Goal: Task Accomplishment & Management: Manage account settings

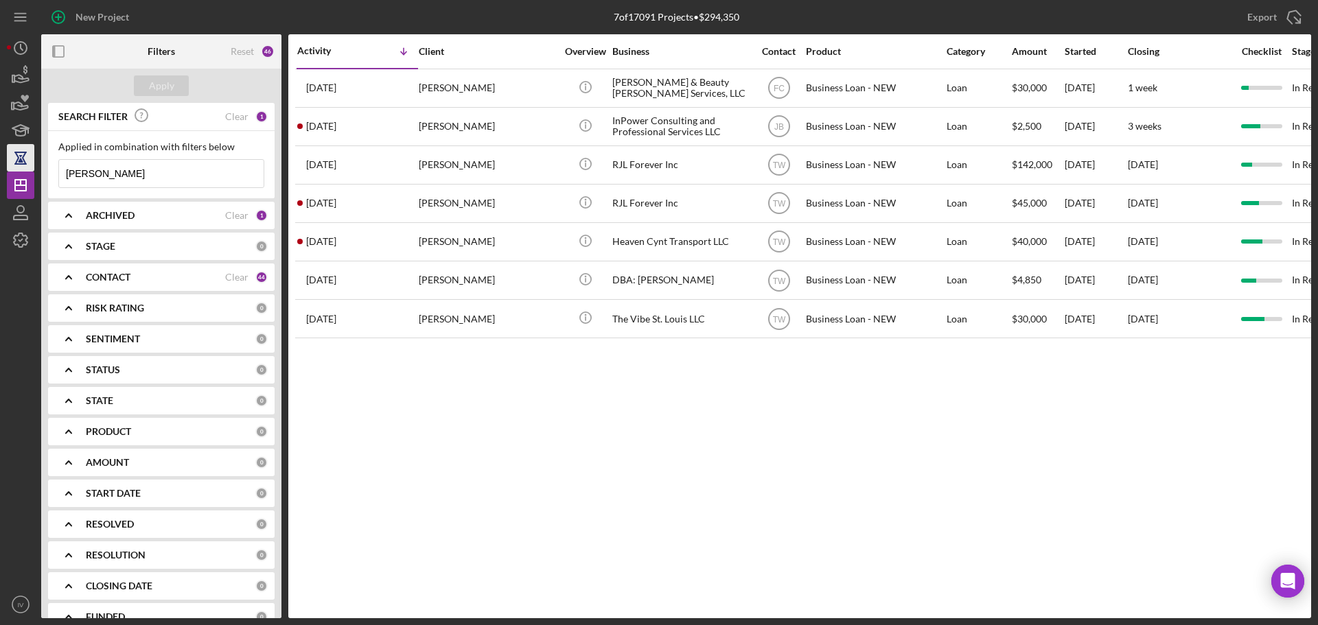
drag, startPoint x: 114, startPoint y: 178, endPoint x: 31, endPoint y: 166, distance: 83.9
click at [31, 166] on div "New Project 7 of 17091 Projects • $294,350 davis Export Icon/Export Filters Res…" at bounding box center [659, 309] width 1304 height 618
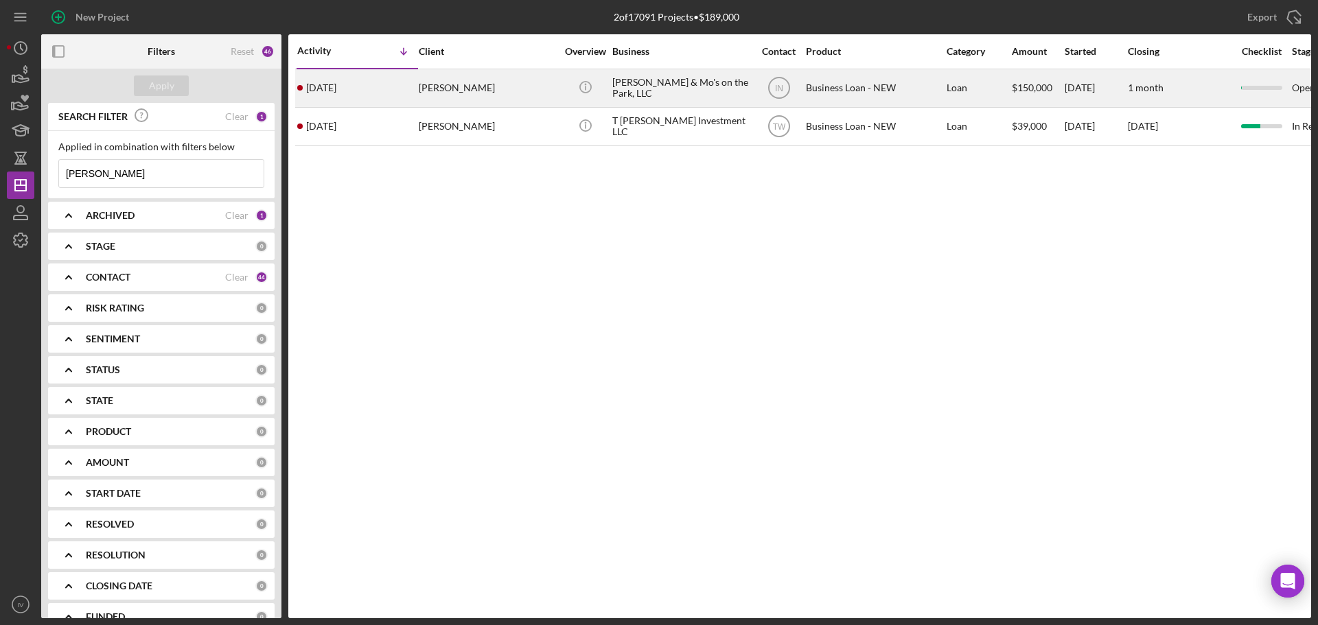
type input "[PERSON_NAME]"
click at [455, 90] on div "[PERSON_NAME]" at bounding box center [487, 88] width 137 height 36
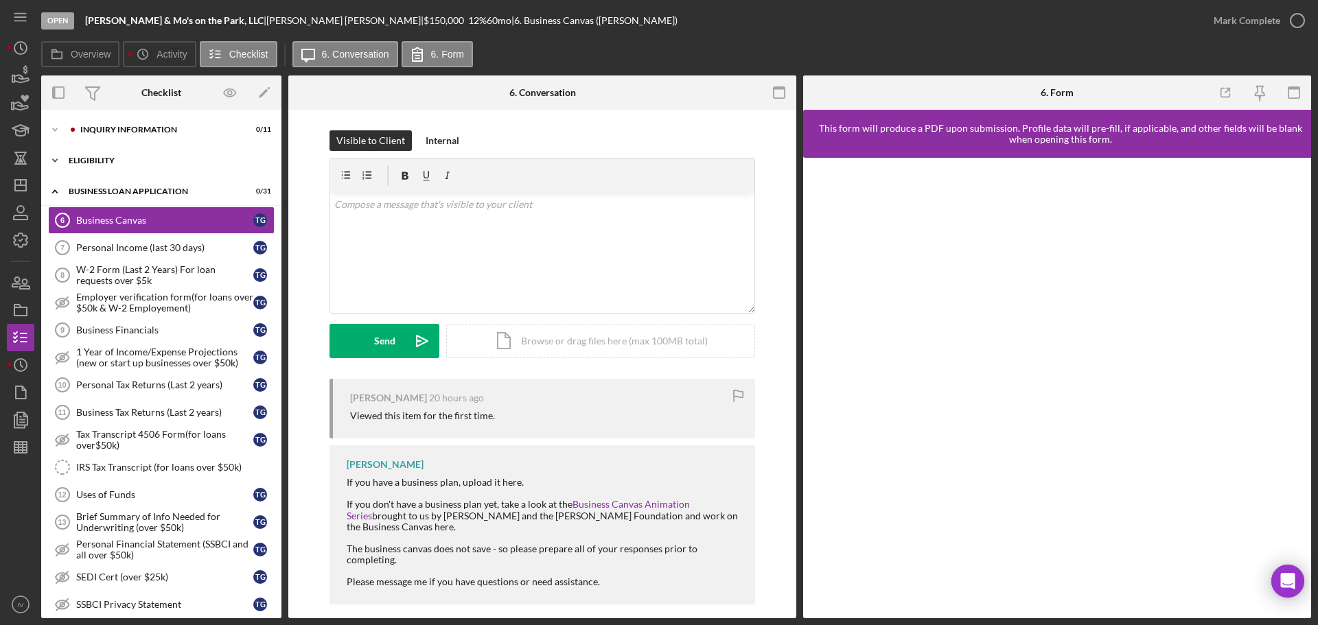
click at [97, 159] on div "ELIGIBILITY" at bounding box center [167, 160] width 196 height 8
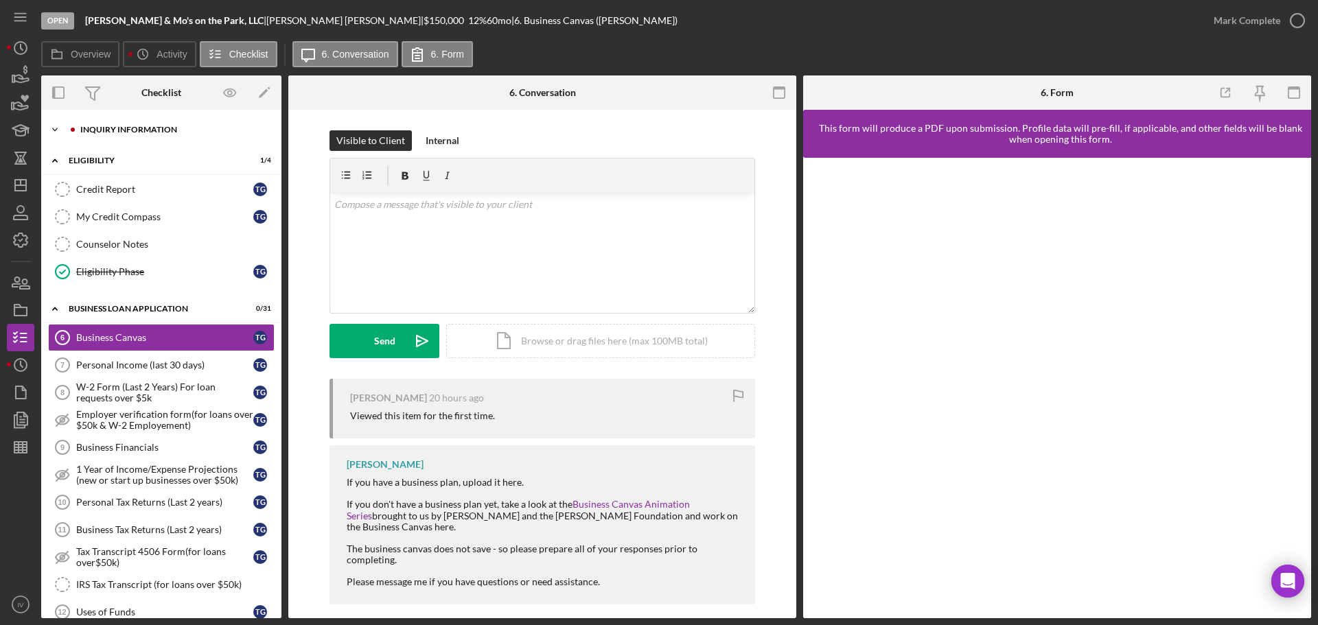
click at [106, 128] on div "INQUIRY INFORMATION" at bounding box center [172, 130] width 184 height 8
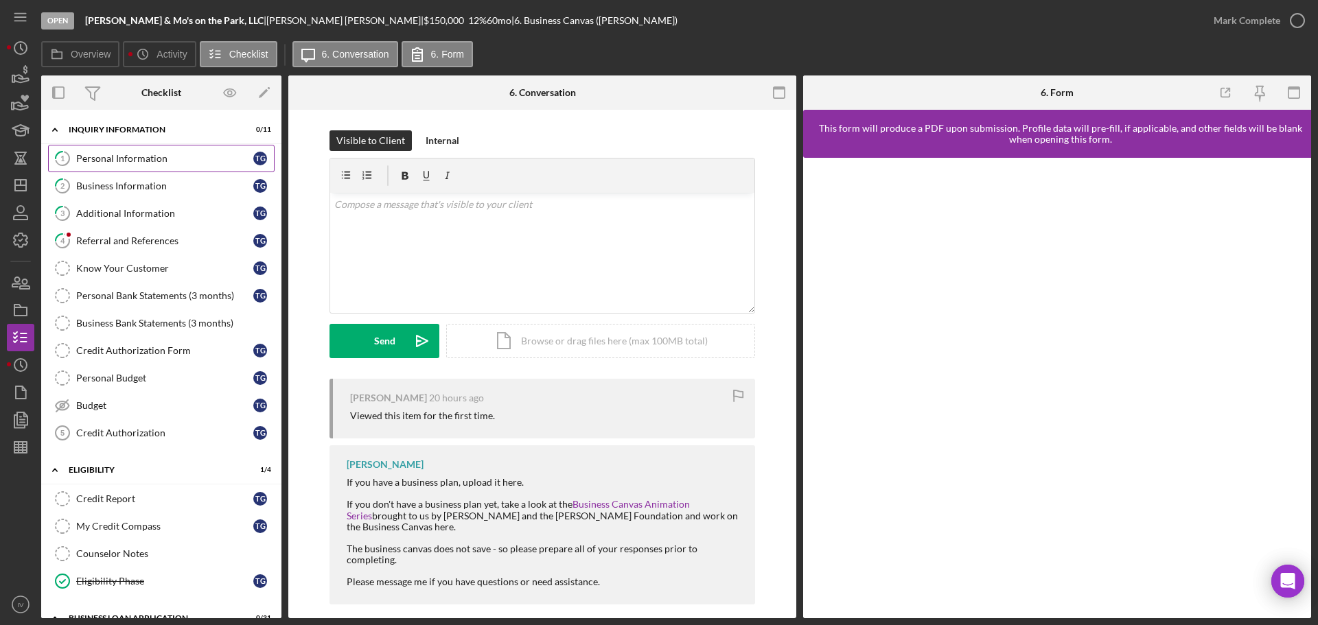
click at [129, 159] on div "Personal Information" at bounding box center [164, 158] width 177 height 11
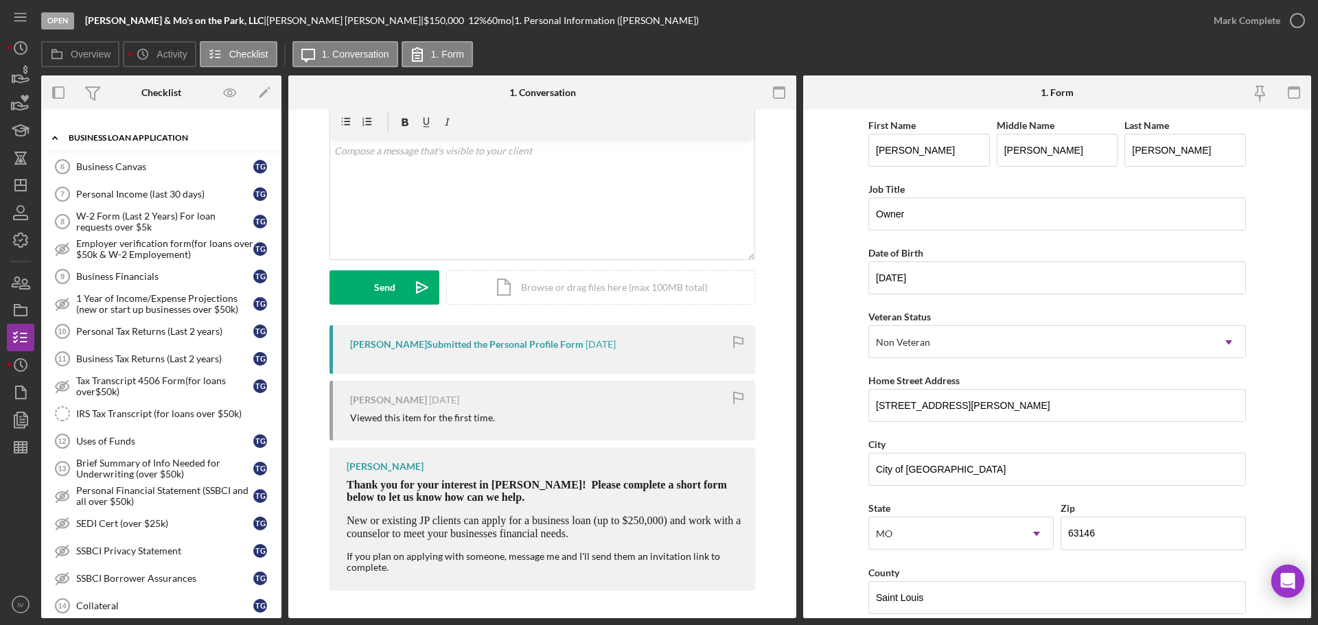
scroll to position [755, 0]
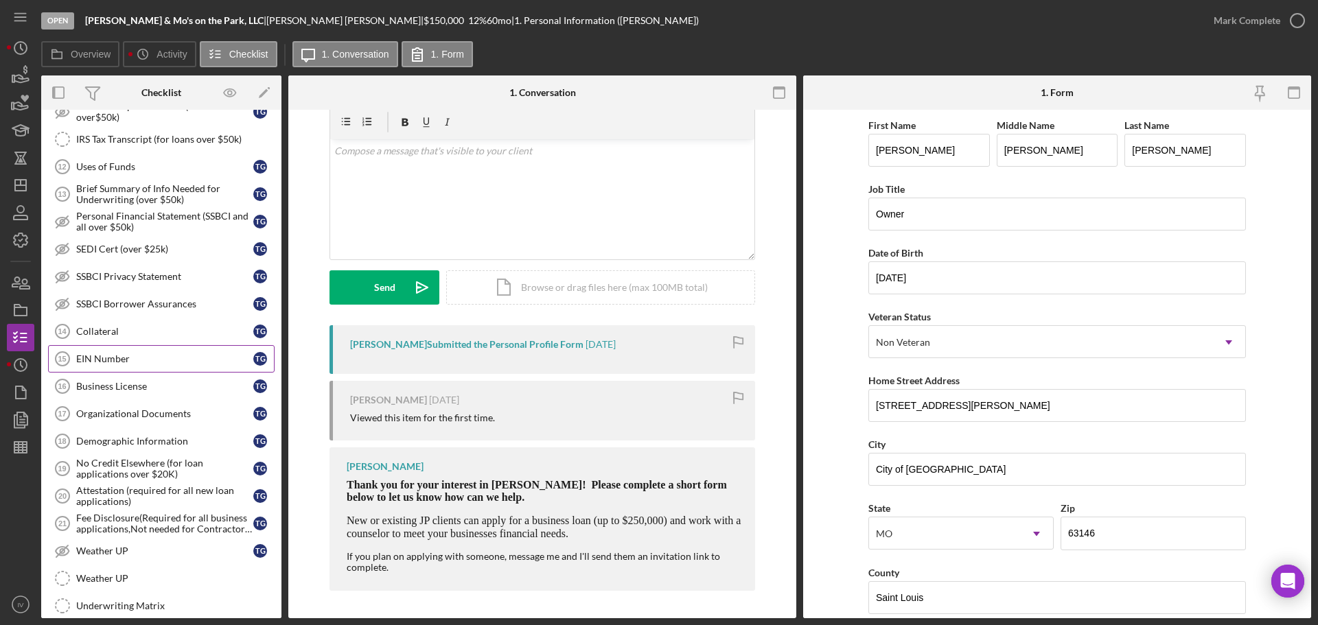
click at [93, 354] on div "EIN Number" at bounding box center [164, 358] width 177 height 11
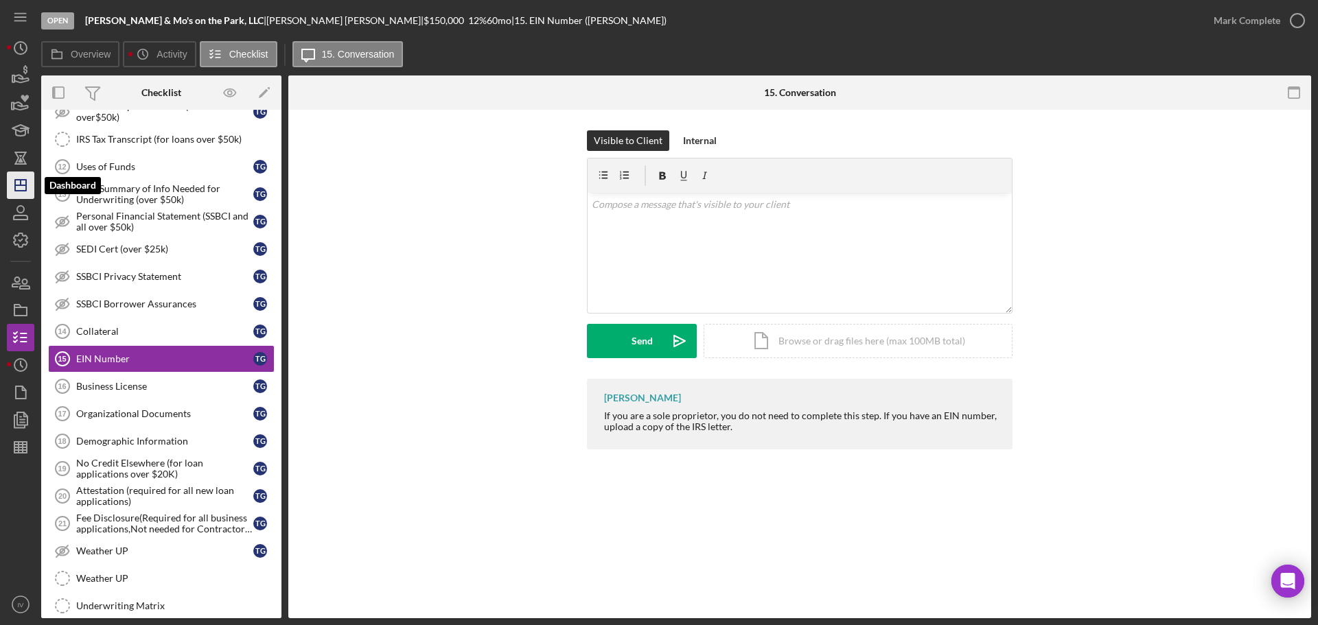
click at [26, 183] on polygon "button" at bounding box center [20, 185] width 11 height 11
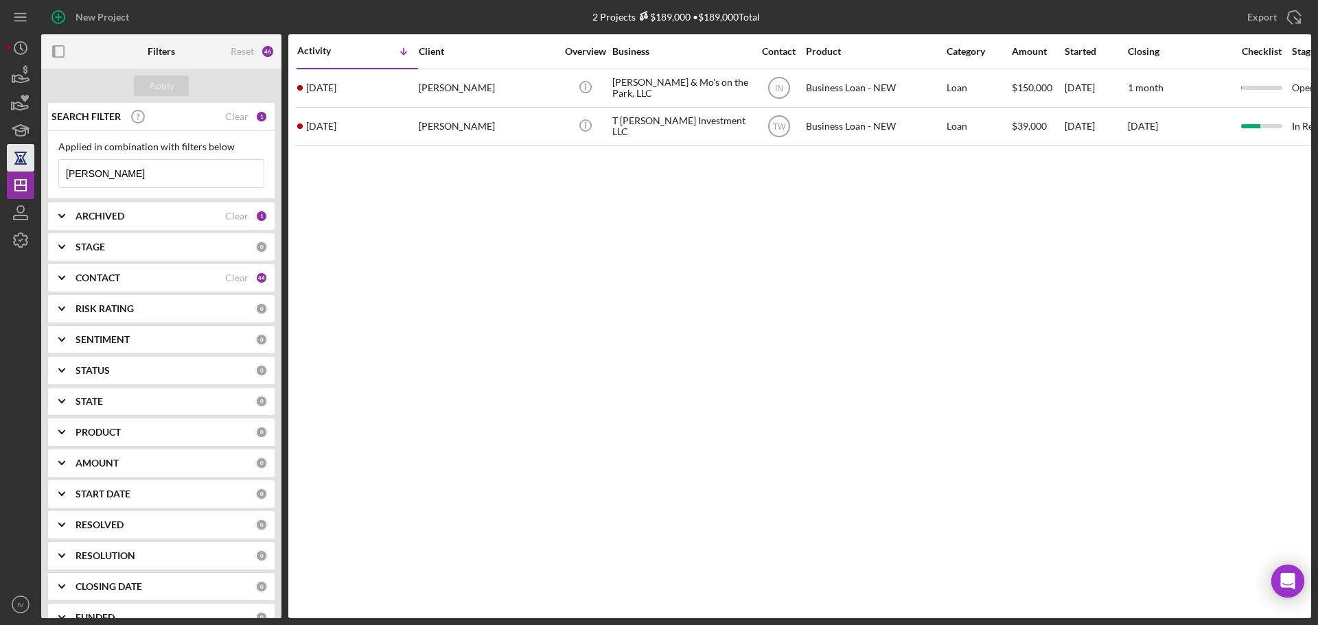
drag, startPoint x: 101, startPoint y: 174, endPoint x: 56, endPoint y: 128, distance: 64.6
click at [12, 161] on div "New Project 2 Projects $189,000 • $189,000 Total [PERSON_NAME] Export Icon/Expo…" at bounding box center [659, 309] width 1304 height 618
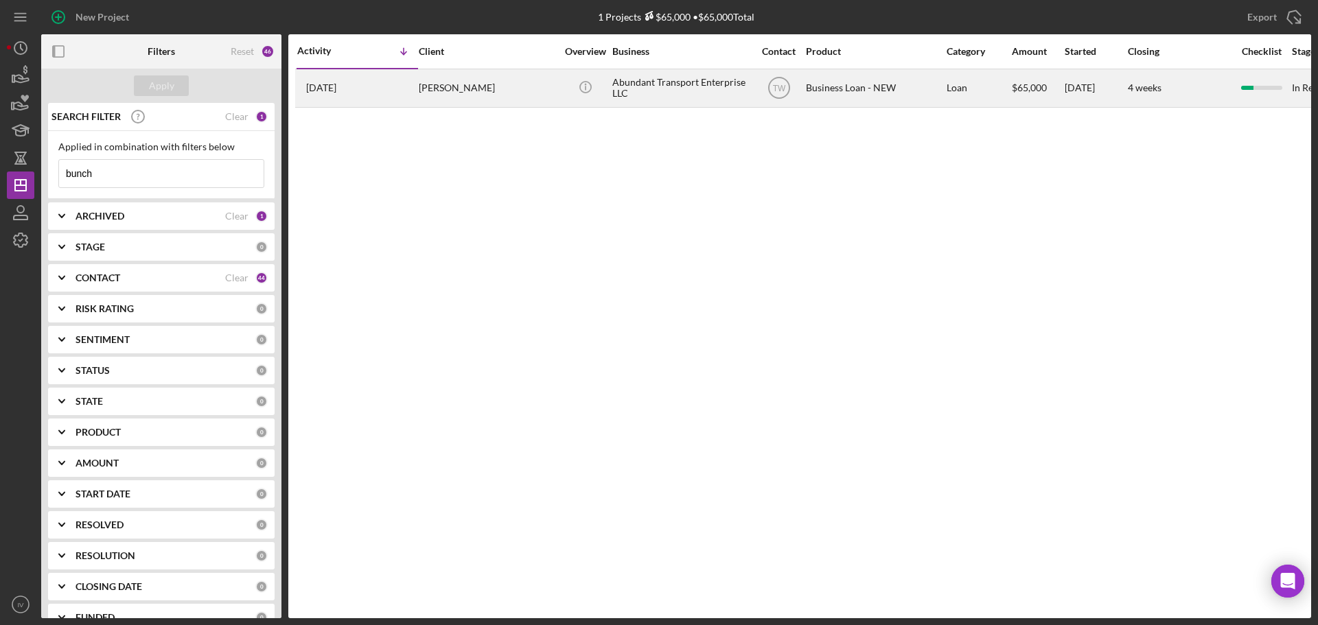
type input "bunch"
click at [443, 91] on div "[PERSON_NAME]" at bounding box center [487, 88] width 137 height 36
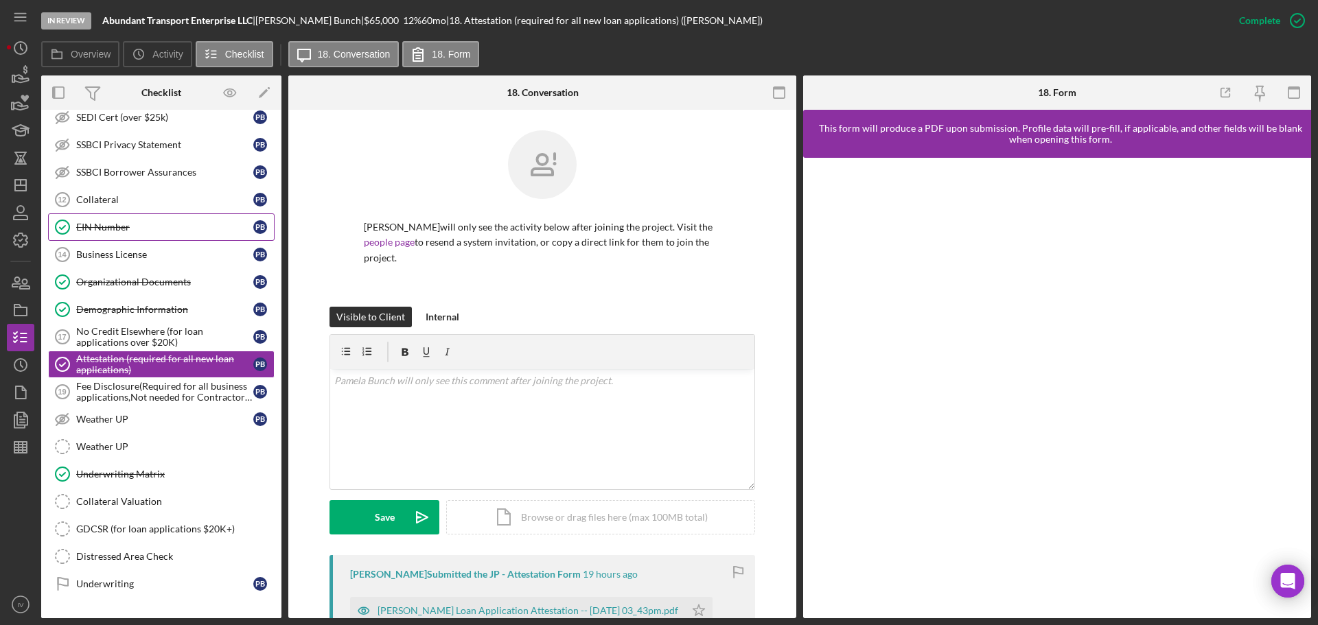
scroll to position [76, 0]
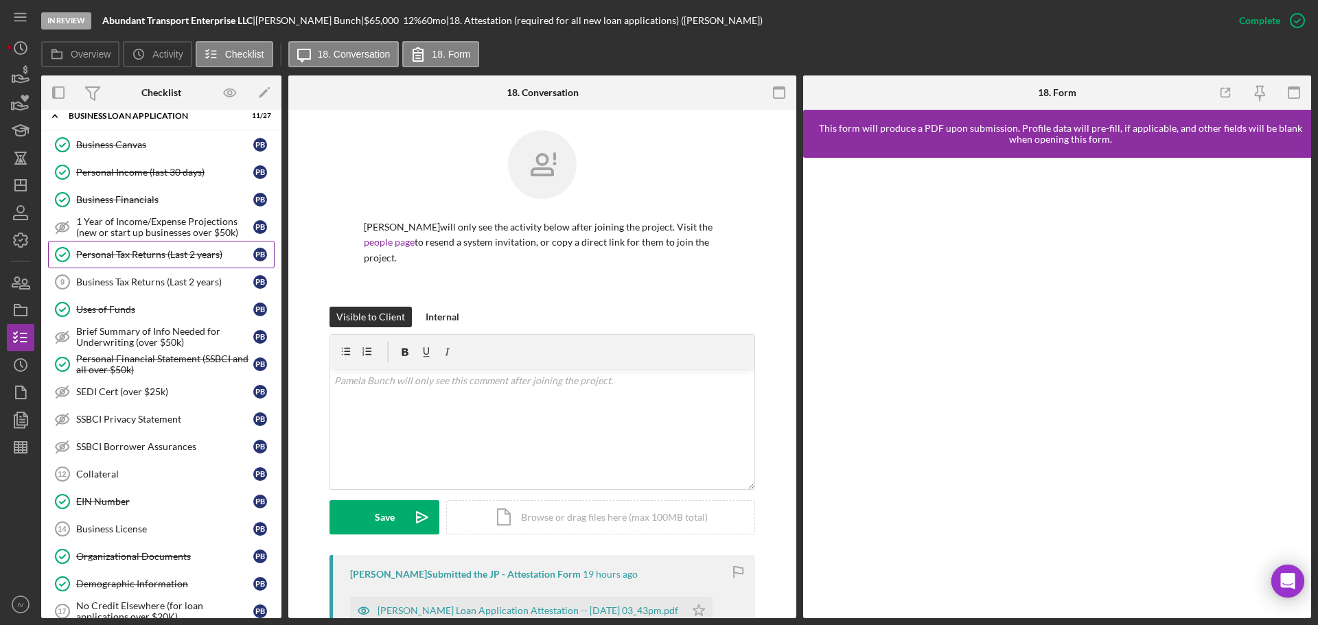
click at [146, 252] on div "Personal Tax Returns (Last 2 years)" at bounding box center [164, 254] width 177 height 11
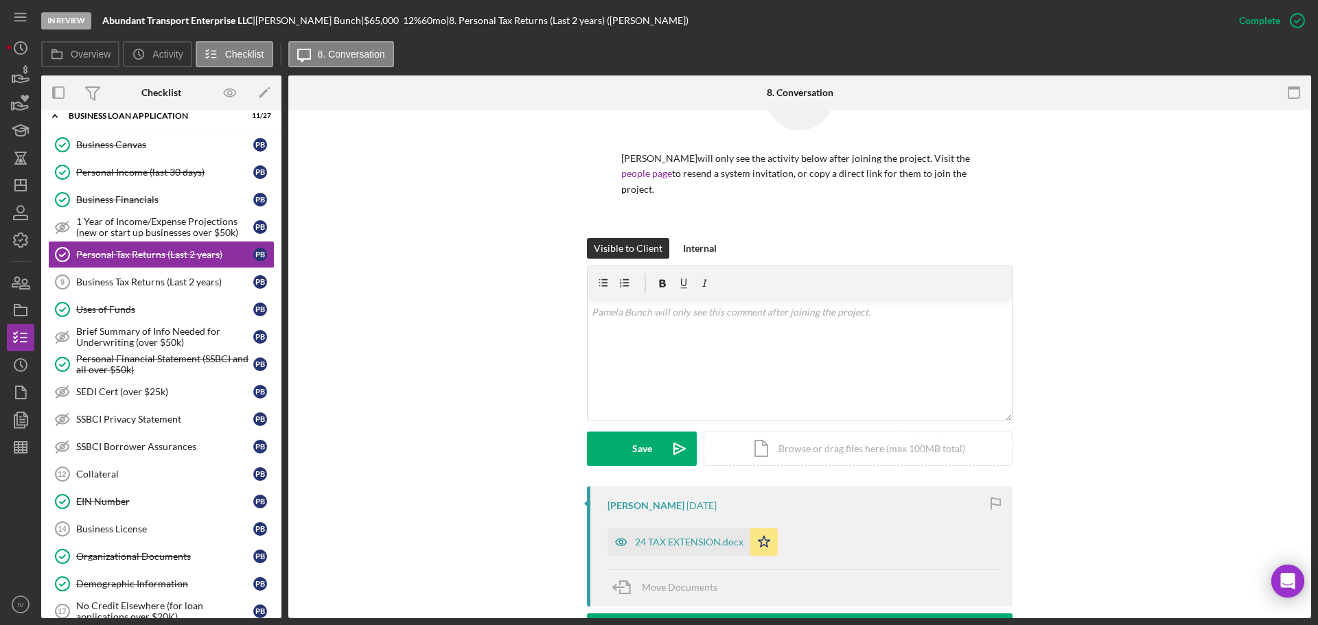
scroll to position [206, 0]
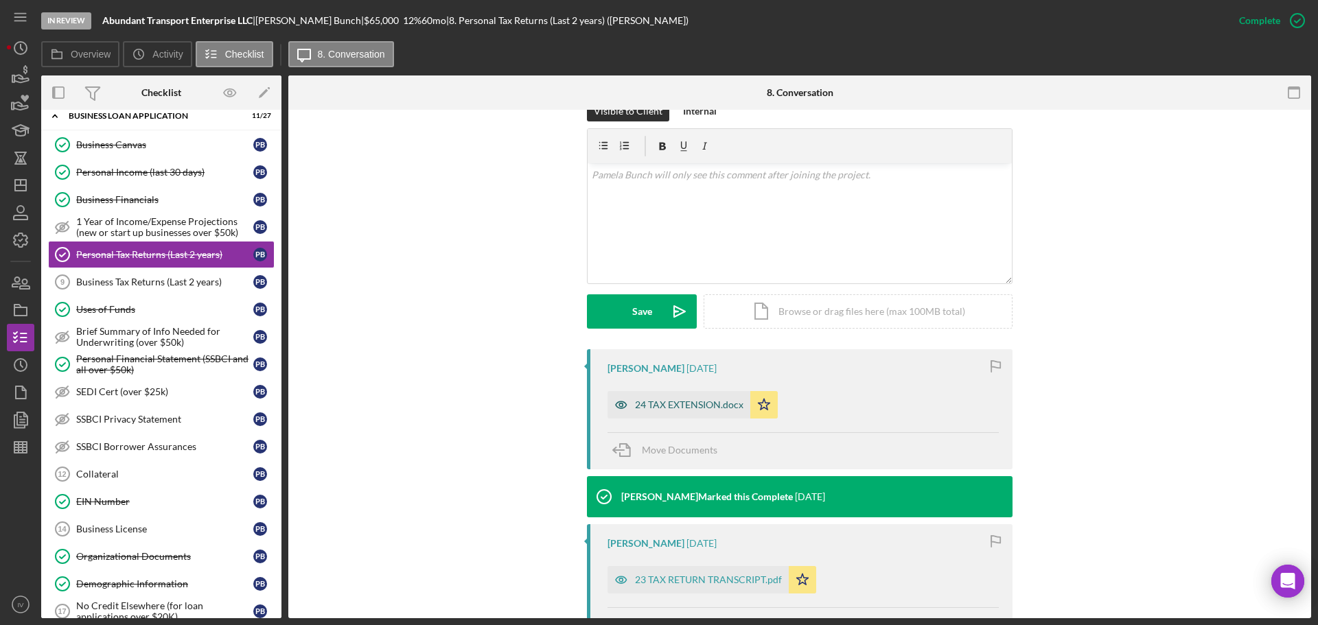
click at [651, 403] on div "24 TAX EXTENSION.docx" at bounding box center [689, 404] width 108 height 11
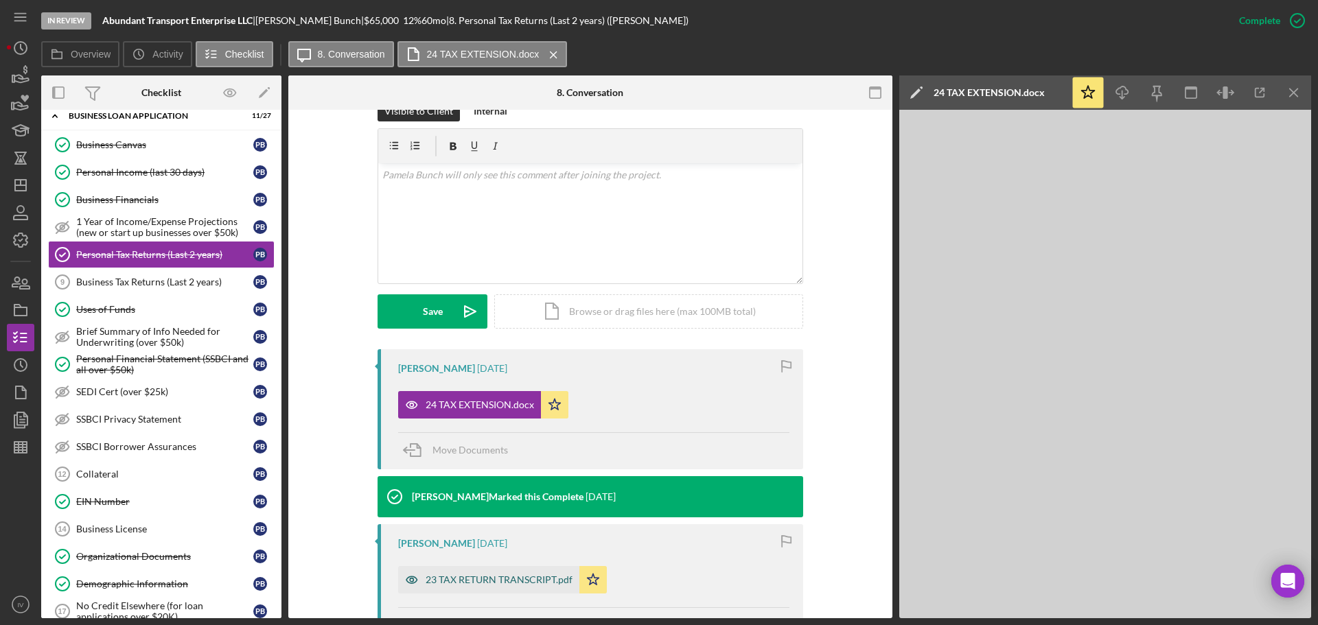
click at [483, 579] on div "23 TAX RETURN TRANSCRIPT.pdf" at bounding box center [499, 579] width 147 height 11
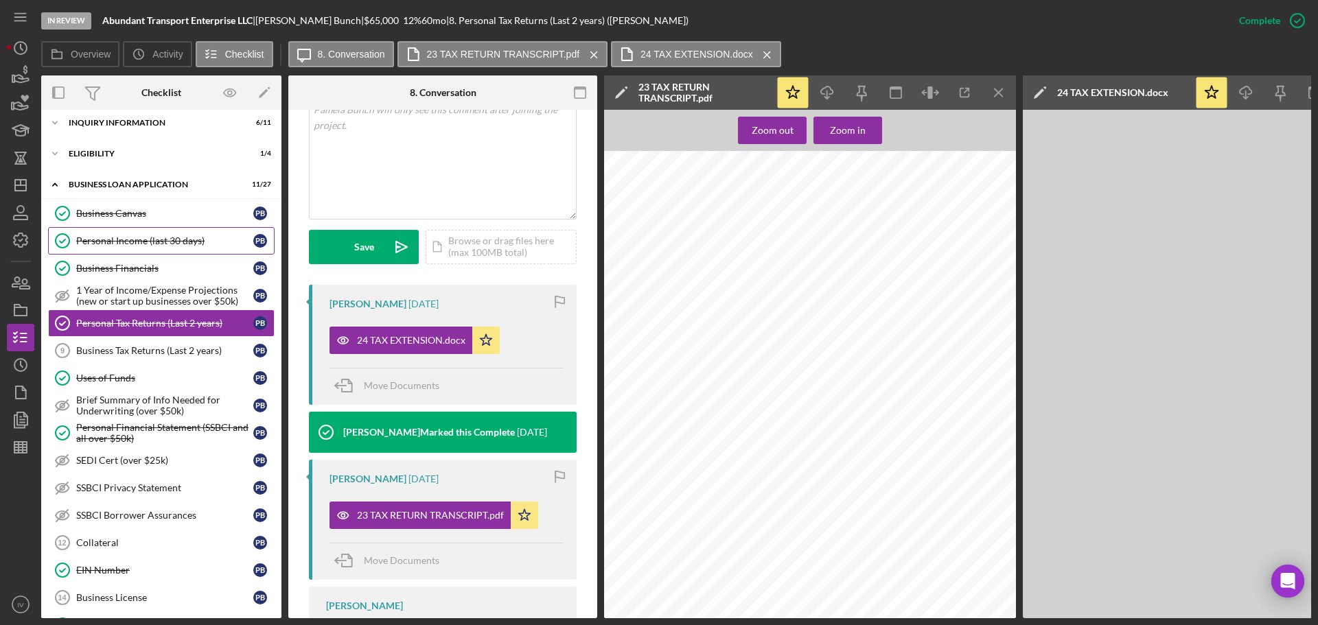
scroll to position [0, 0]
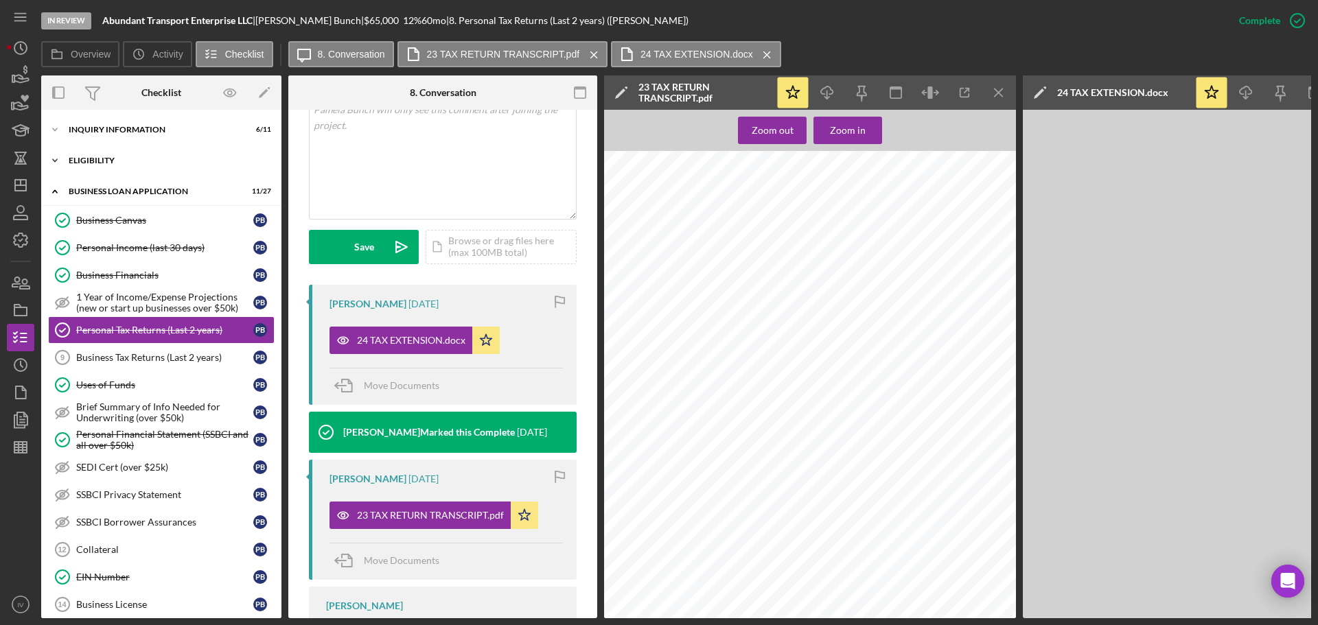
click at [82, 155] on div "Icon/Expander ELIGIBILITY 1 / 4" at bounding box center [161, 160] width 240 height 27
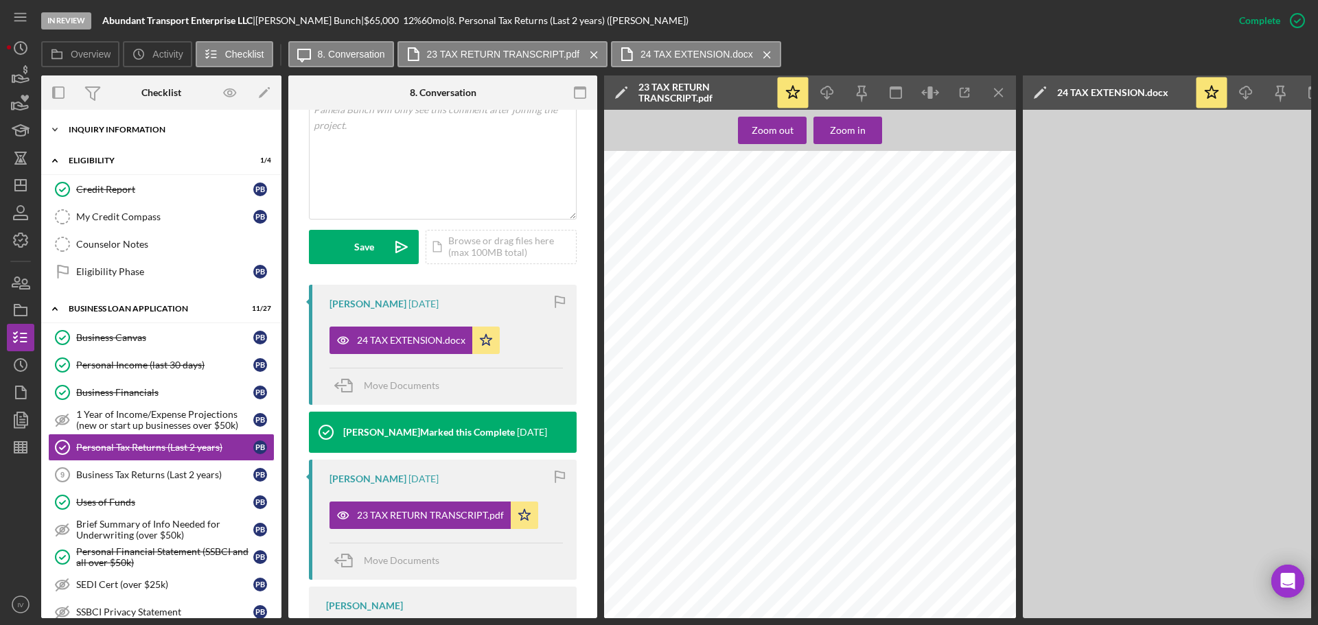
click at [95, 128] on div "INQUIRY INFORMATION" at bounding box center [167, 130] width 196 height 8
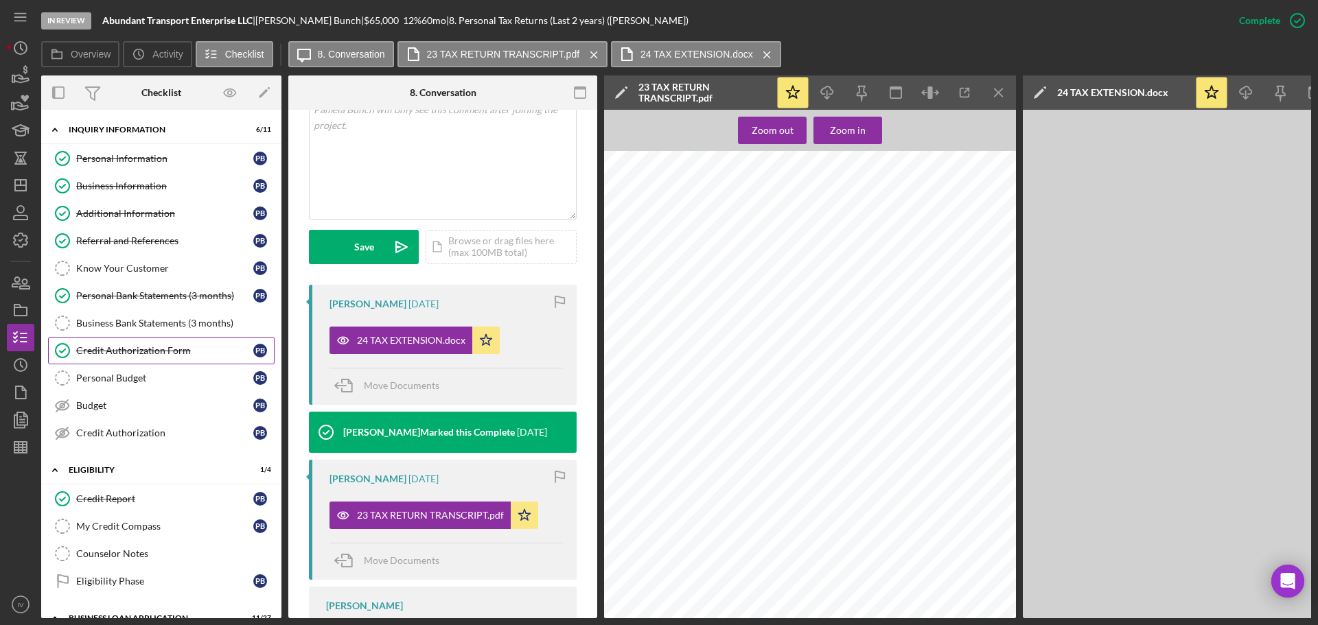
click at [143, 348] on div "Credit Authorization Form" at bounding box center [164, 350] width 177 height 11
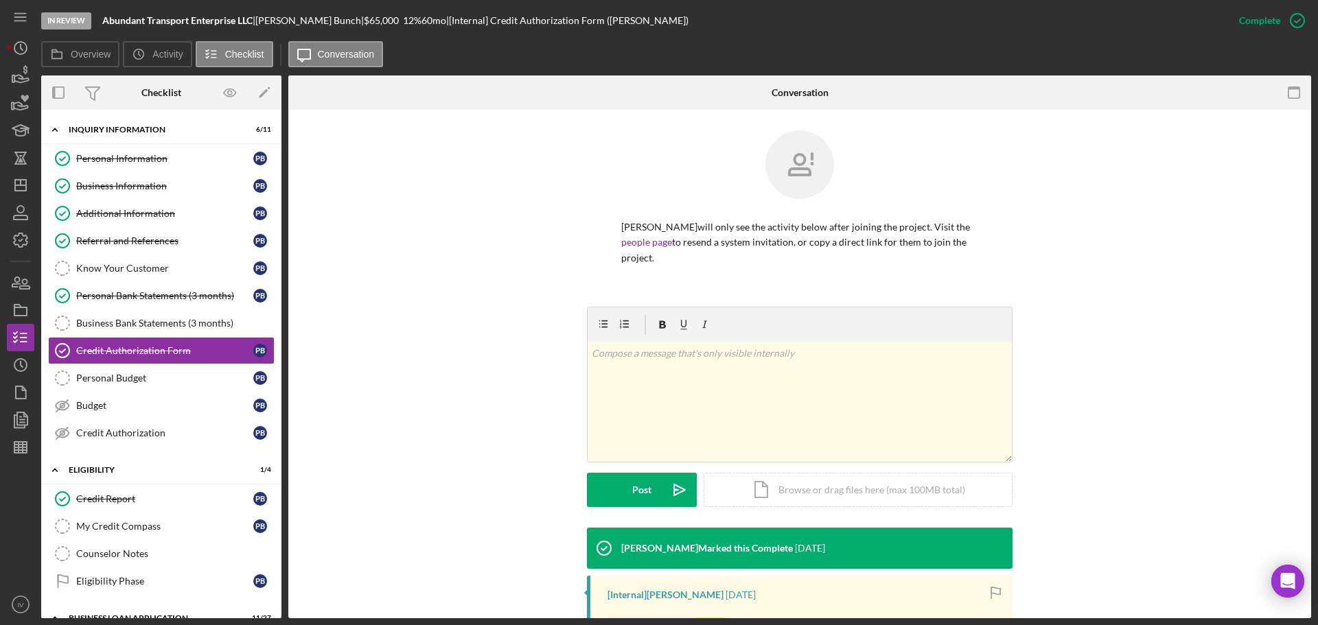
scroll to position [260, 0]
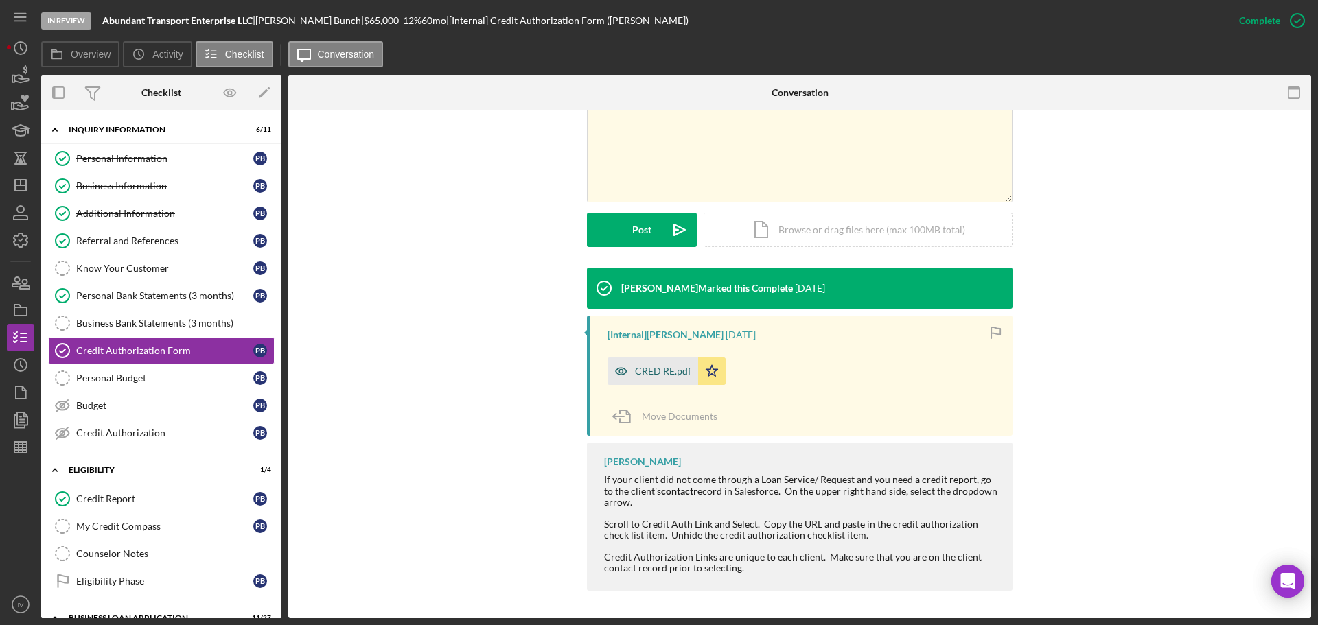
click at [647, 371] on div "CRED RE.pdf" at bounding box center [663, 371] width 56 height 11
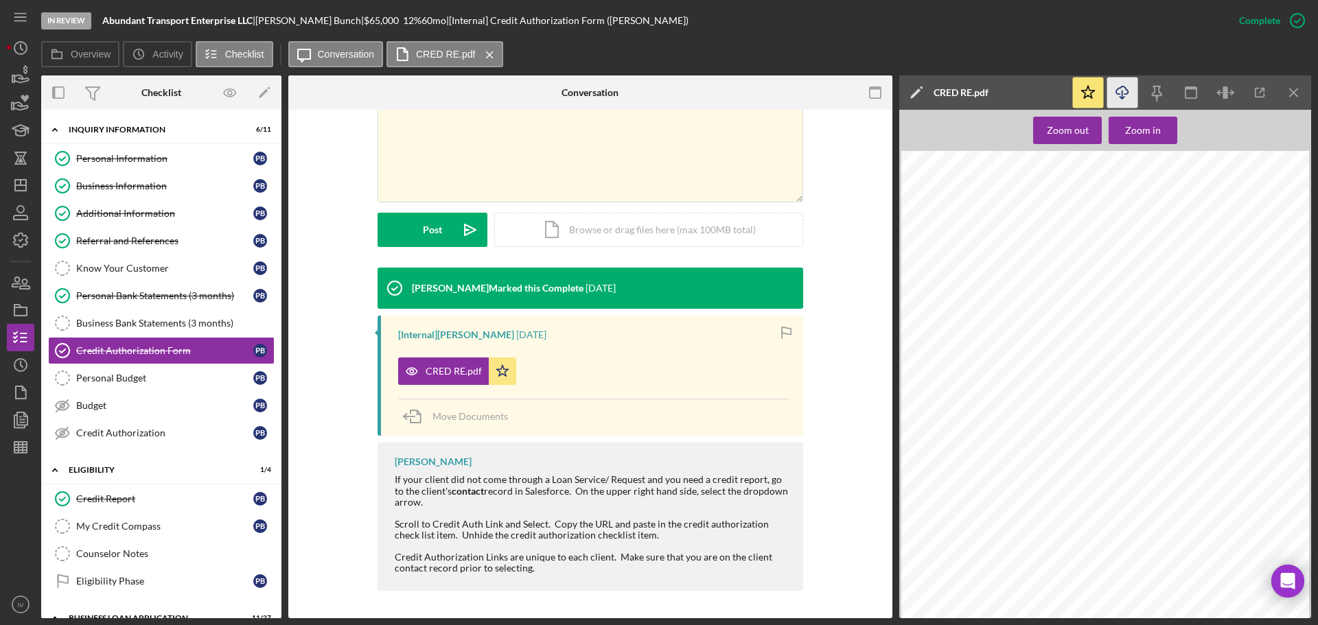
click at [1124, 89] on icon "Icon/Download" at bounding box center [1122, 93] width 31 height 31
